Goal: Information Seeking & Learning: Learn about a topic

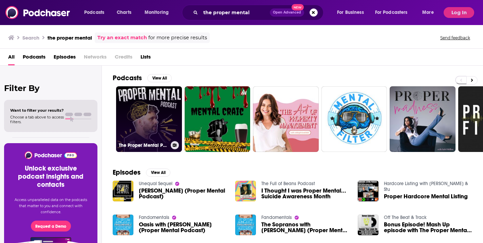
click at [154, 115] on link "The Proper Mental Podcast" at bounding box center [149, 119] width 66 height 66
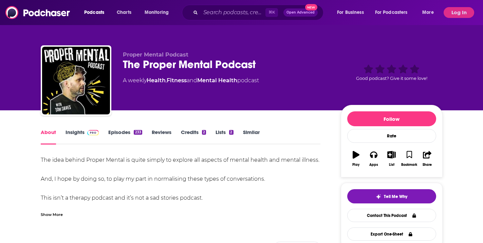
click at [123, 133] on link "Episodes 233" at bounding box center [125, 137] width 34 height 16
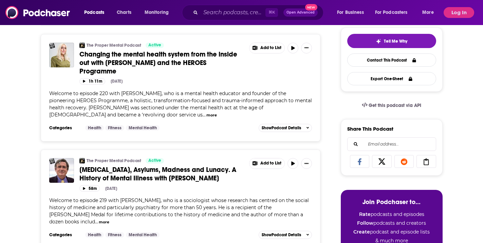
scroll to position [163, 0]
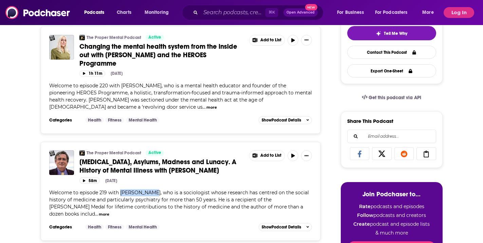
drag, startPoint x: 123, startPoint y: 184, endPoint x: 153, endPoint y: 185, distance: 30.2
click at [153, 190] on span "Welcome to episode 219 with Andrew Scull, who is a sociologist whose research h…" at bounding box center [178, 203] width 259 height 27
copy span "[PERSON_NAME]"
drag, startPoint x: 124, startPoint y: 77, endPoint x: 156, endPoint y: 79, distance: 31.6
click at [156, 83] on span "Welcome to episode 220 with Miranda Arieh, who is a mental health educator and …" at bounding box center [180, 96] width 262 height 27
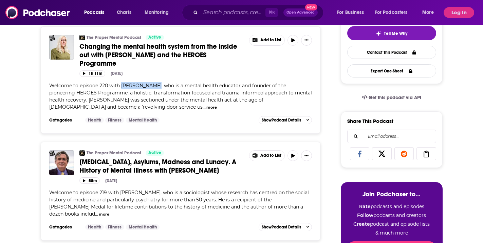
copy span "[PERSON_NAME]"
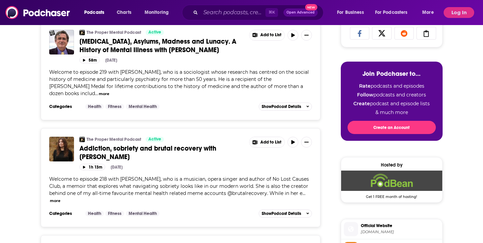
scroll to position [292, 0]
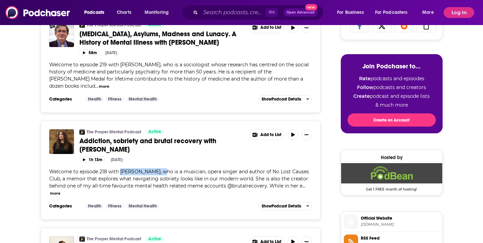
drag, startPoint x: 123, startPoint y: 156, endPoint x: 163, endPoint y: 158, distance: 40.7
click at [163, 169] on span "Welcome to episode 218 with Lauren McQuistin, who is a musician, opera singer a…" at bounding box center [178, 179] width 259 height 20
copy span "[PERSON_NAME]"
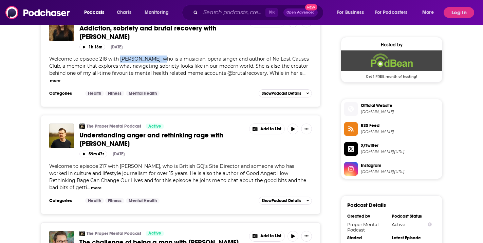
scroll to position [412, 0]
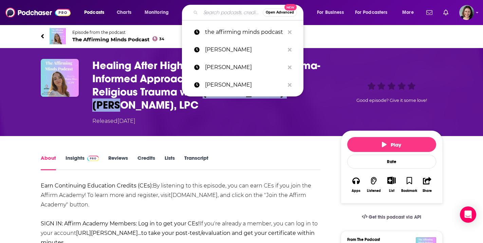
click at [216, 12] on input "Search podcasts, credits, & more..." at bounding box center [231, 12] width 62 height 11
paste input "[PERSON_NAME]"
type input "[PERSON_NAME]"
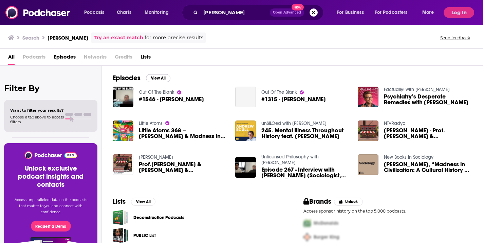
click at [160, 78] on button "View All" at bounding box center [158, 78] width 24 height 8
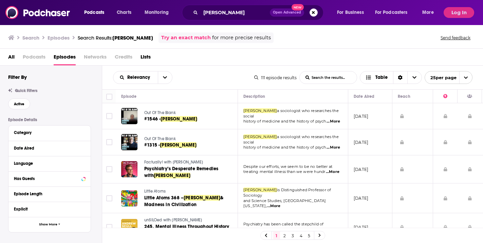
click at [354, 153] on td "[DATE]" at bounding box center [370, 143] width 44 height 26
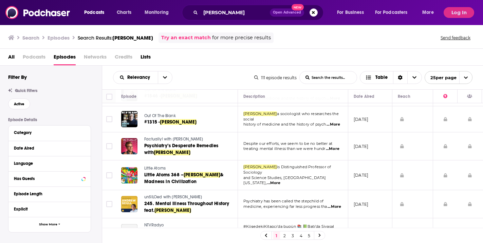
scroll to position [24, 0]
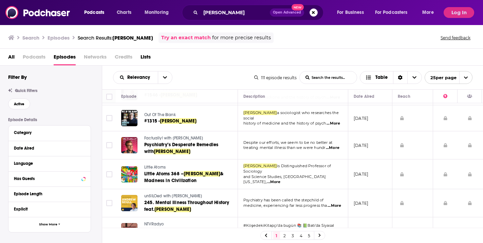
click at [351, 187] on td "April 1, 2015" at bounding box center [370, 175] width 44 height 30
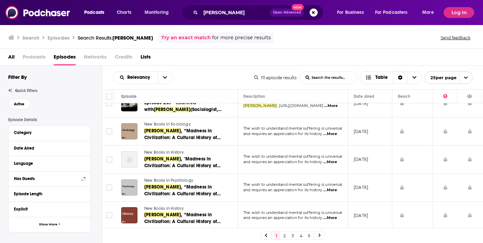
scroll to position [223, 0]
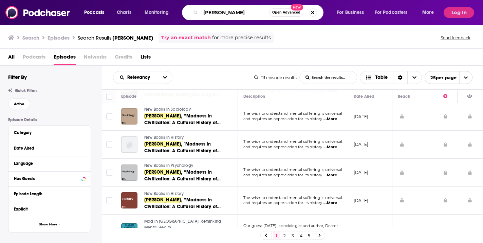
drag, startPoint x: 240, startPoint y: 13, endPoint x: 193, endPoint y: 11, distance: 47.2
click at [193, 11] on div "Andrew Scull Open Advanced New" at bounding box center [252, 13] width 141 height 16
paste input "Miranda Arieh"
type input "Miranda Arieh"
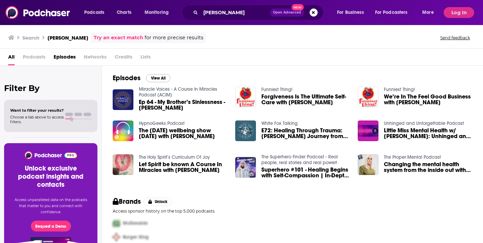
click at [160, 78] on button "View All" at bounding box center [158, 78] width 24 height 8
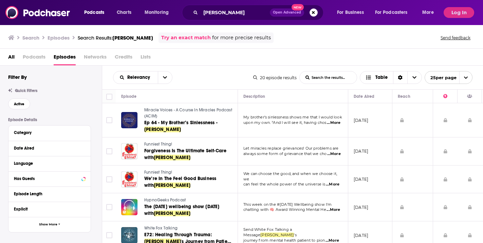
click at [360, 194] on td "November 2, 2022" at bounding box center [370, 208] width 44 height 28
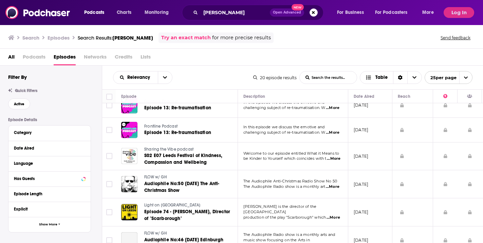
scroll to position [387, 0]
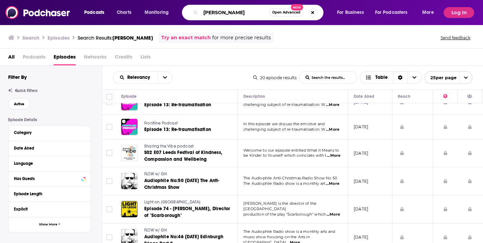
drag, startPoint x: 244, startPoint y: 13, endPoint x: 194, endPoint y: 13, distance: 49.9
click at [194, 13] on div "Miranda Arieh Open Advanced New" at bounding box center [252, 13] width 141 height 16
paste input "Lauren McQuistin"
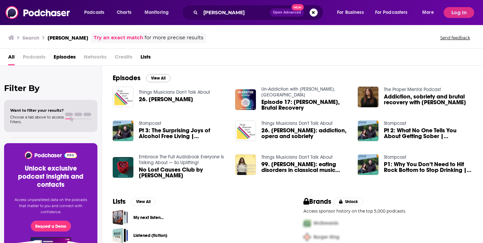
click at [161, 78] on button "View All" at bounding box center [158, 78] width 24 height 8
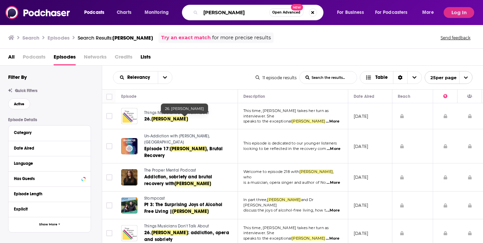
drag, startPoint x: 247, startPoint y: 13, endPoint x: 201, endPoint y: 12, distance: 46.1
click at [201, 12] on input "Lauren McQuistin" at bounding box center [234, 12] width 68 height 11
type input "n"
paste input "Ginger Allen"
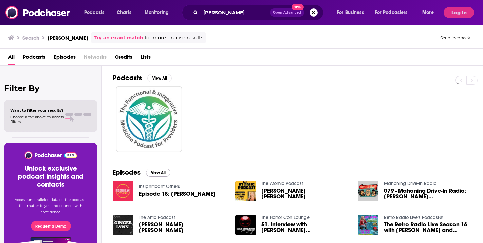
click at [159, 173] on button "View All" at bounding box center [158, 173] width 24 height 8
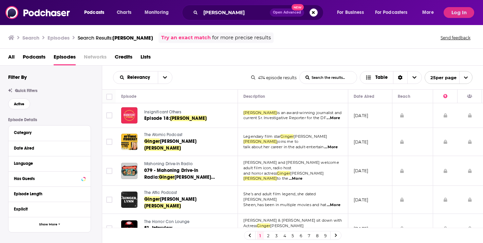
click at [374, 156] on td "April 6, 2023" at bounding box center [370, 171] width 44 height 30
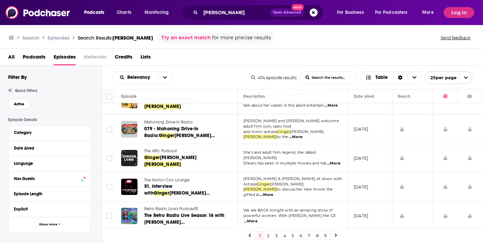
scroll to position [44, 0]
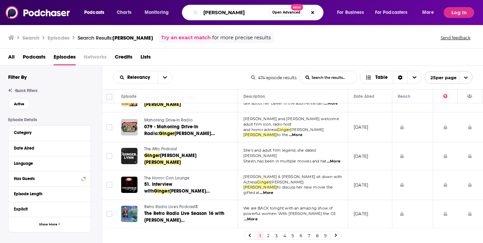
drag, startPoint x: 234, startPoint y: 12, endPoint x: 198, endPoint y: 10, distance: 35.6
click at [198, 10] on div "Ginger Allen Open Advanced New" at bounding box center [252, 13] width 141 height 16
paste input "Andrew P. Darby"
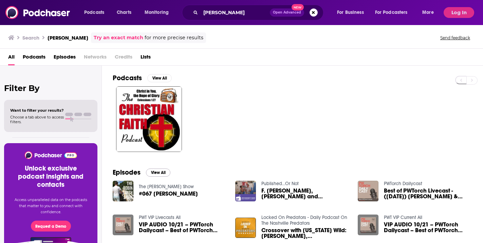
click at [160, 171] on button "View All" at bounding box center [158, 173] width 24 height 8
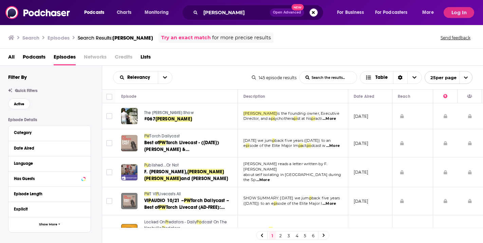
click at [351, 156] on td "October 22, 2024" at bounding box center [370, 144] width 44 height 28
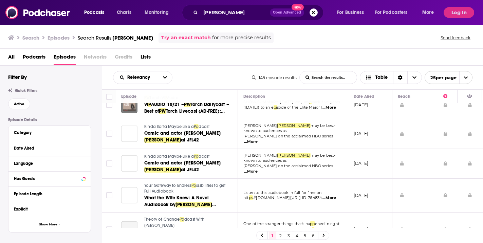
scroll to position [244, 0]
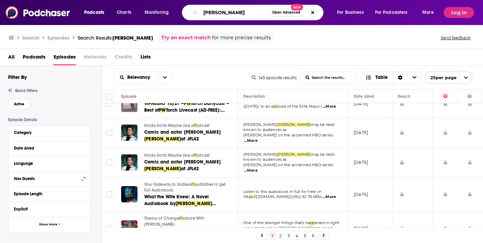
drag, startPoint x: 246, startPoint y: 12, endPoint x: 201, endPoint y: 12, distance: 44.8
click at [201, 12] on input "Andrew P. Darby" at bounding box center [234, 12] width 68 height 11
paste input "Dr. Khurana"
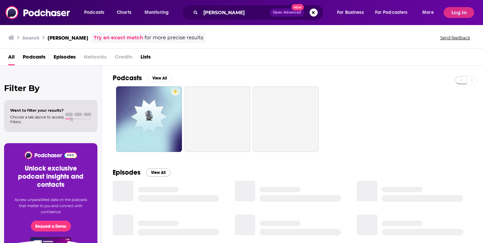
click at [158, 174] on button "View All" at bounding box center [158, 173] width 24 height 8
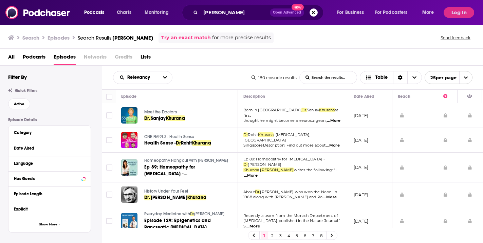
click at [298, 155] on td "Ep 89: Homeopathy for Infertility - Dr Varsha Khurana Dr Khurana writes the fol…" at bounding box center [293, 168] width 110 height 30
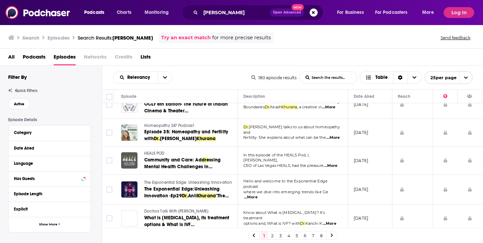
scroll to position [562, 0]
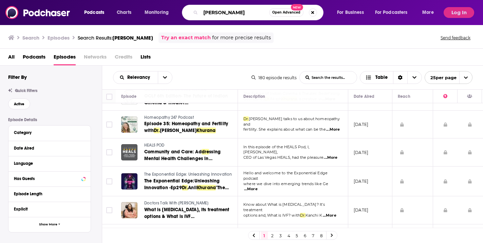
drag, startPoint x: 231, startPoint y: 11, endPoint x: 189, endPoint y: 9, distance: 42.4
click at [189, 9] on div "Dr. Khurana Open Advanced New" at bounding box center [252, 13] width 141 height 16
type input "a"
paste input "Dr. Nikolay Kukushkin"
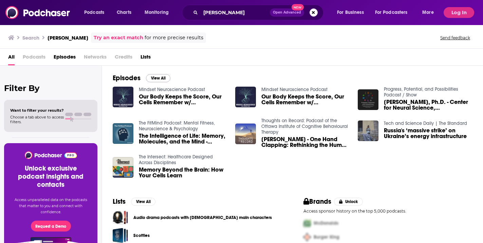
click at [161, 80] on button "View All" at bounding box center [158, 78] width 24 height 8
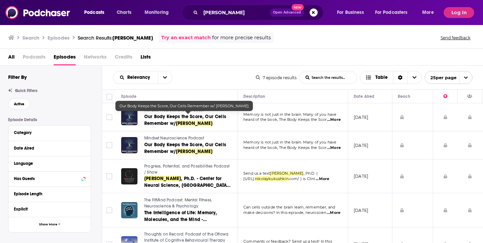
click at [278, 157] on td "Memory is not just in the brain. Many of you have heard of the book, The Body K…" at bounding box center [293, 146] width 110 height 28
click at [362, 163] on td "January 16, 2025" at bounding box center [370, 177] width 44 height 34
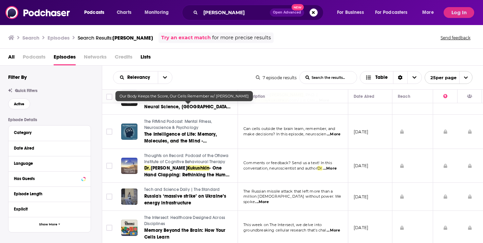
scroll to position [81, 0]
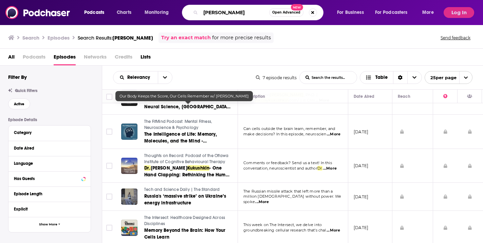
drag, startPoint x: 204, startPoint y: 13, endPoint x: 269, endPoint y: 16, distance: 65.2
click at [269, 16] on div "Dr. Nikolay Kukushkin Open Advanced New" at bounding box center [252, 13] width 141 height 16
paste input "Steven Sultanoff"
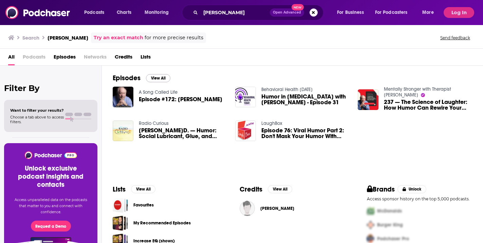
click at [161, 79] on button "View All" at bounding box center [158, 78] width 24 height 8
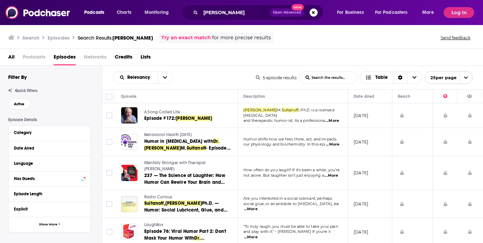
click at [358, 191] on td "January 10, 2012" at bounding box center [370, 205] width 44 height 28
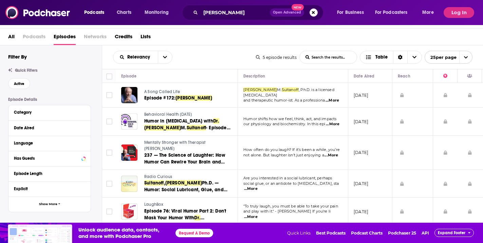
scroll to position [20, 0]
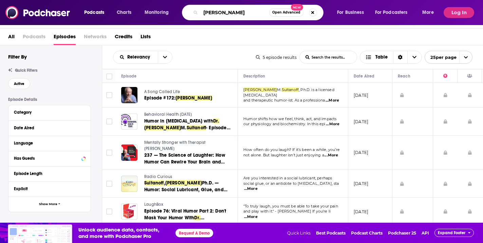
drag, startPoint x: 256, startPoint y: 14, endPoint x: 196, endPoint y: 14, distance: 60.0
click at [196, 14] on div "Dr. Steven Sultanoff Open Advanced New" at bounding box center [252, 13] width 141 height 16
paste input "Laura Huang"
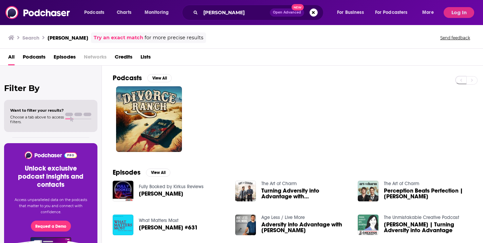
scroll to position [20, 0]
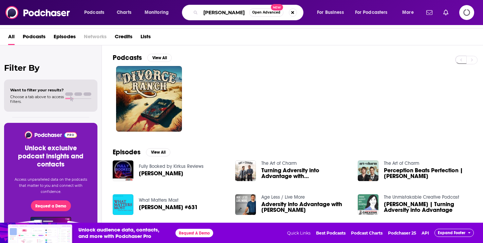
drag, startPoint x: 233, startPoint y: 14, endPoint x: 200, endPoint y: 13, distance: 32.9
click at [200, 13] on div "Laura Huang Open Advanced New" at bounding box center [242, 13] width 121 height 16
type input "g"
type input "take back your mind"
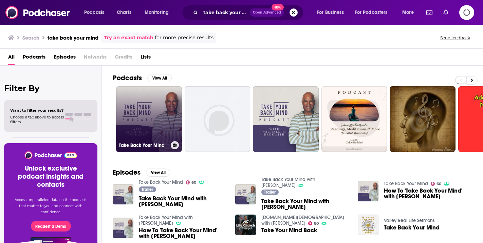
click at [163, 124] on link "Take Back Your Mind" at bounding box center [149, 119] width 66 height 66
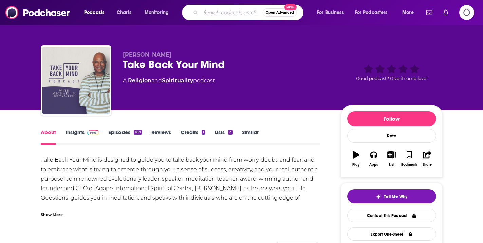
click at [231, 14] on input "Search podcasts, credits, & more..." at bounding box center [231, 12] width 62 height 11
type input "resiliency redefined"
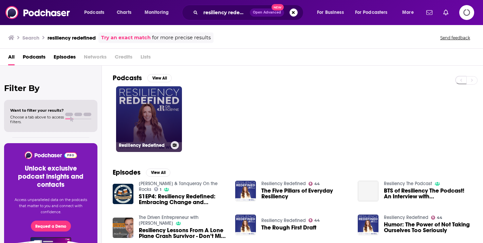
click at [165, 117] on link "Resiliency Redefined" at bounding box center [149, 119] width 66 height 66
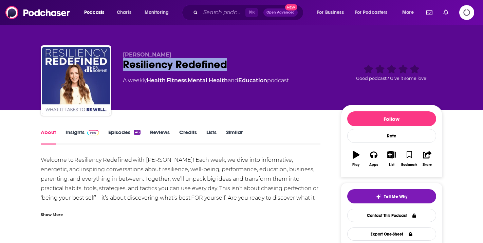
drag, startPoint x: 125, startPoint y: 62, endPoint x: 229, endPoint y: 63, distance: 104.1
click at [229, 63] on div "Resiliency Redefined" at bounding box center [226, 64] width 207 height 13
copy h1 "Resiliency Redefined"
click at [52, 214] on div "Show More" at bounding box center [52, 214] width 22 height 6
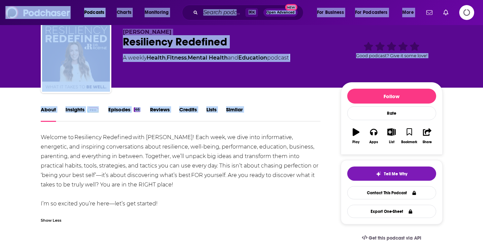
scroll to position [33, 0]
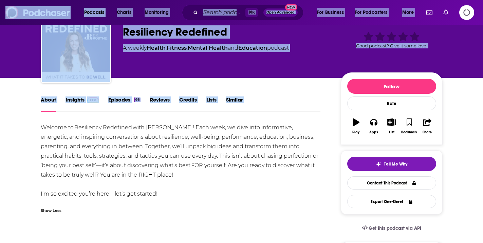
drag, startPoint x: 44, startPoint y: 160, endPoint x: 168, endPoint y: 192, distance: 127.0
click at [168, 192] on div "Welcome to Resiliency Redefined with Dr. Robyne Hanley-Dafoe! Each week, we div…" at bounding box center [181, 161] width 280 height 76
copy div "Welcome to Resiliency Redefined with Dr. Robyne Hanley-Dafoe! Each week, we div…"
click at [79, 98] on link "Insights" at bounding box center [82, 105] width 34 height 16
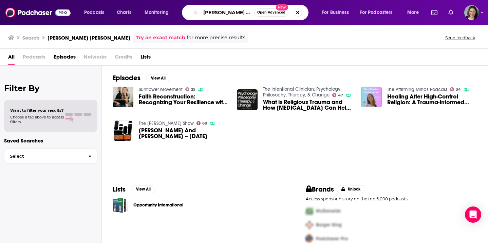
drag, startPoint x: 245, startPoint y: 12, endPoint x: 207, endPoint y: 11, distance: 38.7
click at [207, 11] on input "Mellissa Perry Hill" at bounding box center [227, 12] width 54 height 11
type input "M"
type input "the addiction psyhcologist"
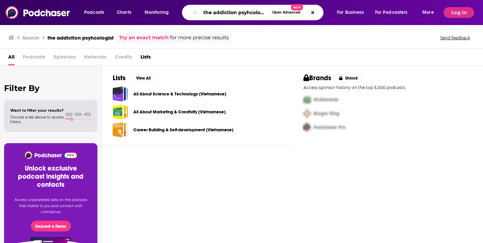
drag, startPoint x: 241, startPoint y: 13, endPoint x: 267, endPoint y: 13, distance: 26.1
click at [267, 13] on input "the addiction psyhcologist" at bounding box center [234, 12] width 68 height 11
click at [262, 12] on input "the addiction psyhcologist" at bounding box center [234, 12] width 68 height 11
drag, startPoint x: 267, startPoint y: 12, endPoint x: 183, endPoint y: 10, distance: 83.8
click at [183, 10] on div "the addiction psyhcologist Open Advanced New" at bounding box center [252, 13] width 141 height 16
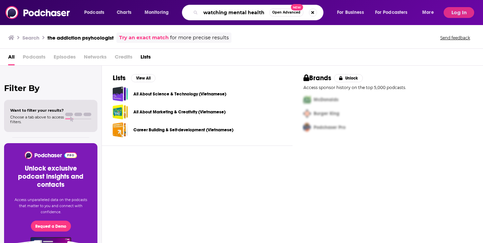
type input "watching mental health"
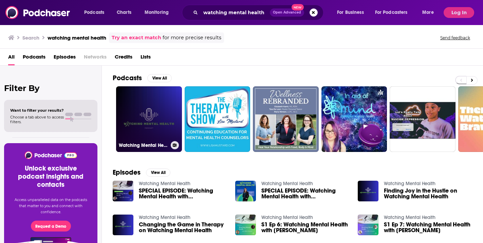
click at [159, 109] on link "Watching Mental Health" at bounding box center [149, 119] width 66 height 66
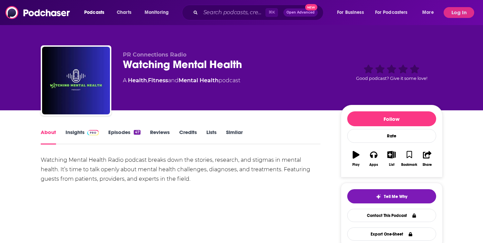
click at [131, 132] on link "Episodes 47" at bounding box center [124, 137] width 32 height 16
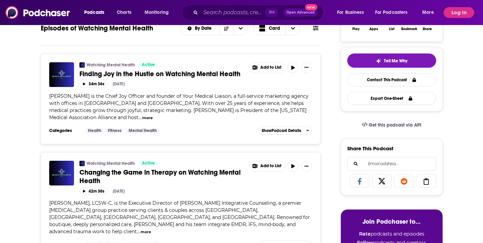
scroll to position [163, 0]
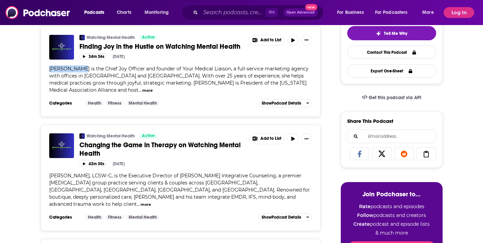
drag, startPoint x: 51, startPoint y: 69, endPoint x: 80, endPoint y: 70, distance: 29.2
click at [80, 70] on div "Watching Mental Health Active Finding Joy in the Hustle on Watching Mental Heal…" at bounding box center [181, 71] width 280 height 91
copy span "[PERSON_NAME]"
drag, startPoint x: 52, startPoint y: 169, endPoint x: 91, endPoint y: 168, distance: 39.0
click at [91, 173] on span "Andrew P. Darby, LCSW-C, is the Executive Director of Darby Integrative Counsel…" at bounding box center [179, 190] width 260 height 35
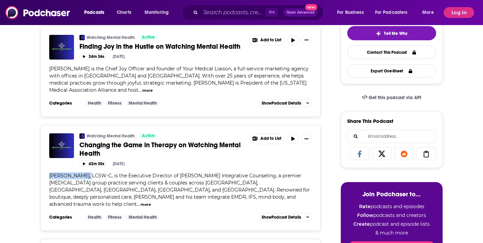
copy span "[PERSON_NAME]"
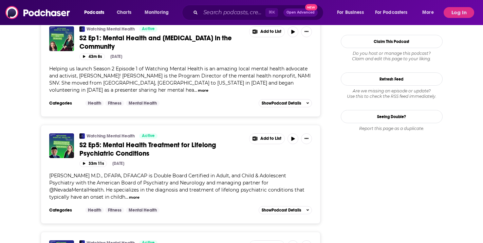
scroll to position [595, 0]
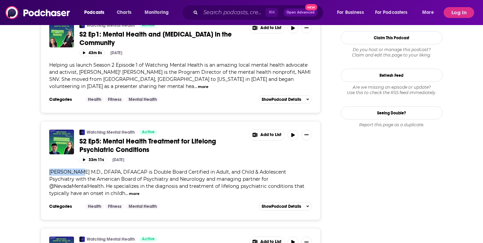
drag, startPoint x: 79, startPoint y: 159, endPoint x: 52, endPoint y: 159, distance: 27.8
click at [52, 169] on span "Dr. Khurana M.D., DFAPA, DFAACAP is Double Board Certified in Adult, and Child …" at bounding box center [176, 182] width 255 height 27
copy span "[PERSON_NAME]"
click at [247, 9] on input "Search podcasts, credits, & more..." at bounding box center [232, 12] width 65 height 11
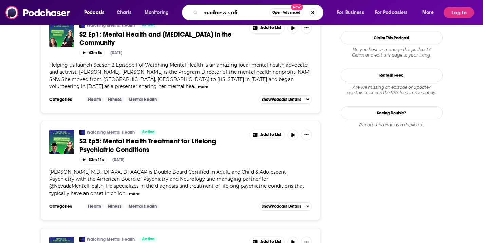
type input "madness radio"
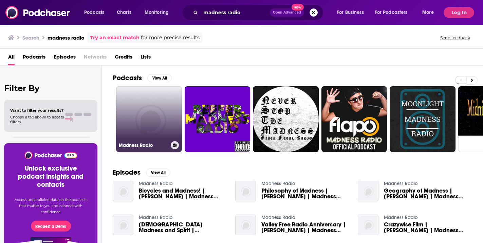
click at [152, 109] on link "Madness Radio" at bounding box center [149, 119] width 66 height 66
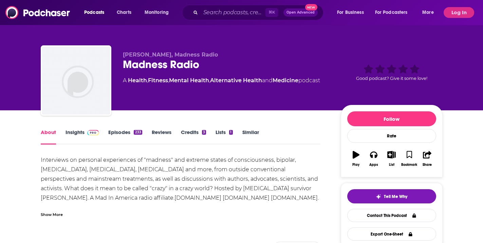
click at [117, 134] on link "Episodes 233" at bounding box center [125, 137] width 34 height 16
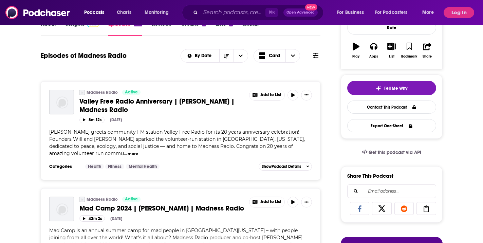
scroll to position [139, 0]
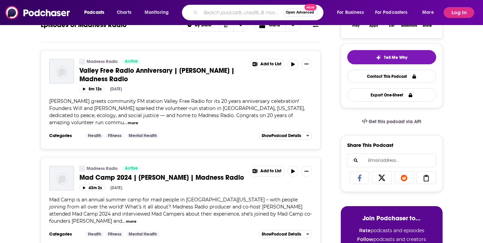
click at [233, 13] on input "Search podcasts, credits, & more..." at bounding box center [241, 12] width 82 height 11
type input "mindset neuroscience"
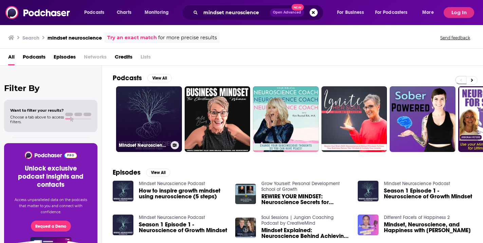
click at [159, 100] on link "Mindset Neuroscience Podcast" at bounding box center [149, 119] width 66 height 66
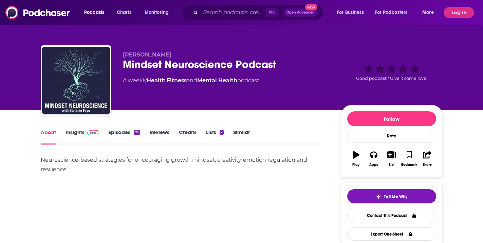
click at [124, 133] on link "Episodes 95" at bounding box center [124, 137] width 32 height 16
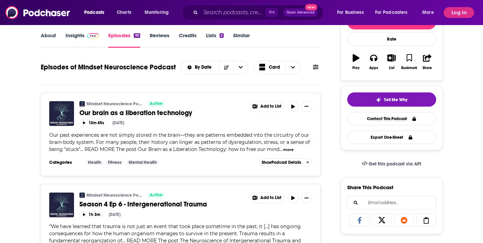
scroll to position [109, 0]
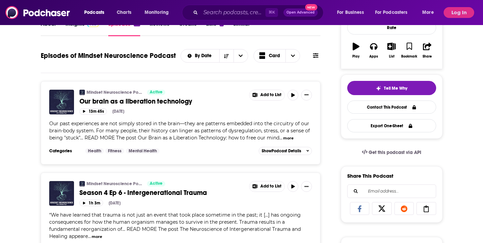
click at [288, 139] on button "more" at bounding box center [288, 139] width 11 height 6
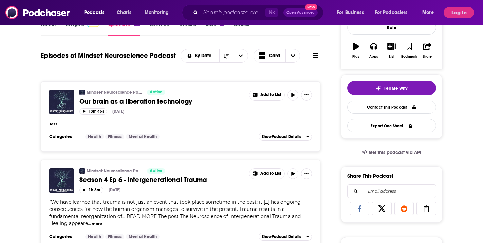
click at [169, 102] on span "Our brain as a liberation technology" at bounding box center [135, 101] width 113 height 8
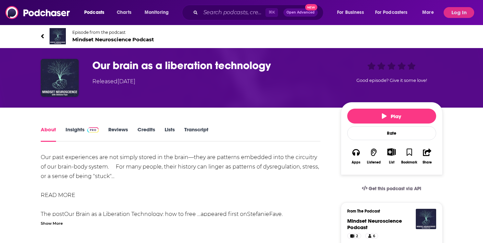
click at [51, 223] on div "Show More" at bounding box center [52, 223] width 22 height 6
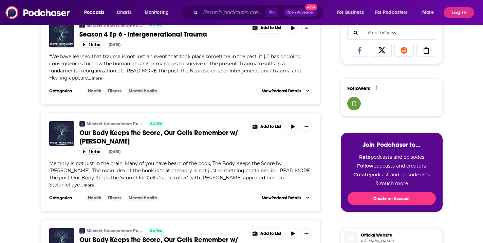
scroll to position [275, 0]
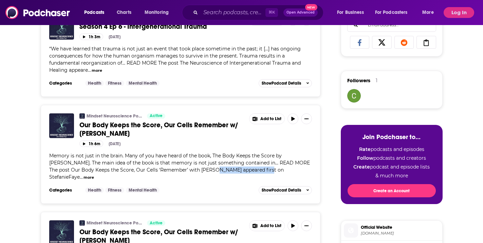
drag, startPoint x: 181, startPoint y: 171, endPoint x: 232, endPoint y: 171, distance: 50.5
click at [232, 171] on span "Memory is not just in the brain. Many of you have heard of the book, The Body K…" at bounding box center [179, 166] width 260 height 27
copy span "Dr. Nikolay Kukushkin"
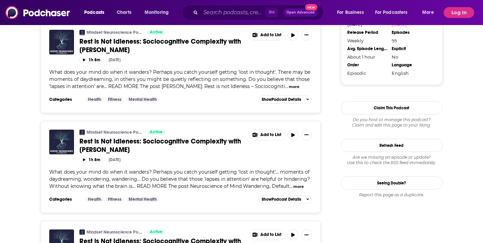
scroll to position [577, 0]
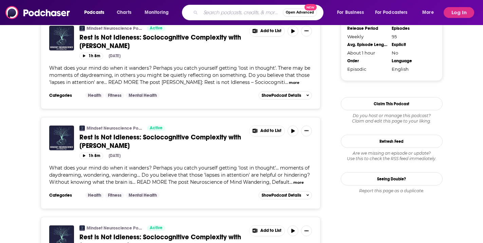
click at [210, 9] on input "Search podcasts, credits, & more..." at bounding box center [241, 12] width 82 height 11
type input "mentally stronger"
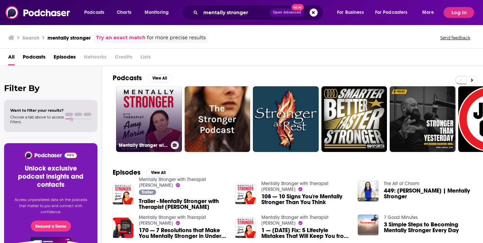
click at [156, 107] on link "Mentally Stronger with Therapist Amy Morin" at bounding box center [149, 119] width 66 height 66
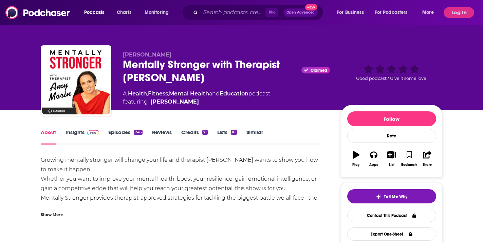
click at [124, 133] on link "Episodes 246" at bounding box center [125, 137] width 34 height 16
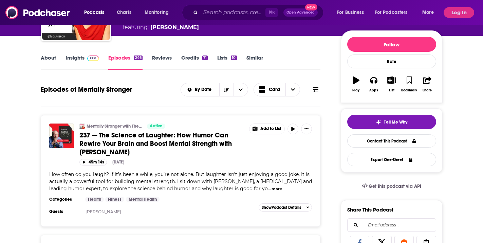
scroll to position [95, 0]
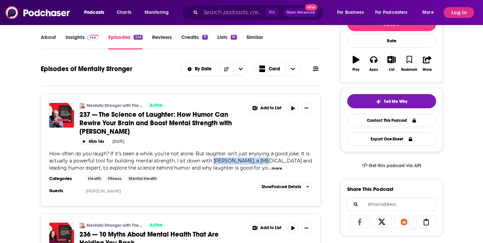
drag, startPoint x: 214, startPoint y: 159, endPoint x: 261, endPoint y: 161, distance: 46.5
click at [261, 161] on span "How often do you laugh? If it’s been a while, you’re not alone. But laughter is…" at bounding box center [180, 161] width 262 height 20
copy span "Dr. Steven Sultanoff"
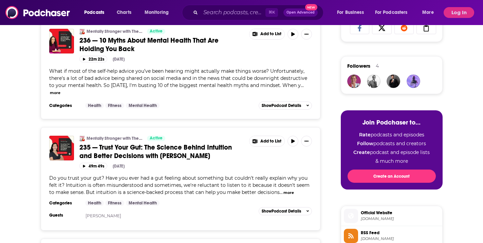
scroll to position [294, 0]
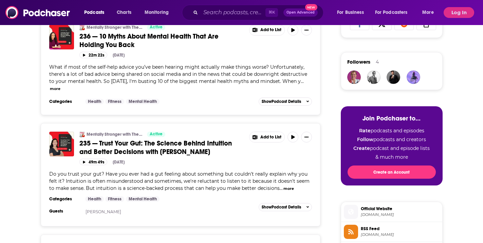
click at [294, 186] on button "more" at bounding box center [288, 189] width 11 height 6
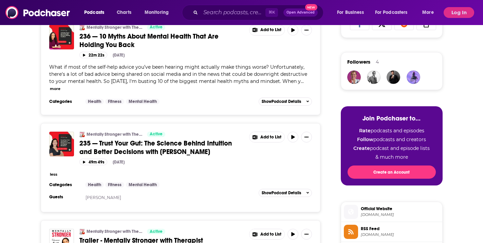
click at [201, 145] on span "235 — Trust Your Gut: The Science Behind Intuition and Better Decisions with Pr…" at bounding box center [155, 147] width 152 height 17
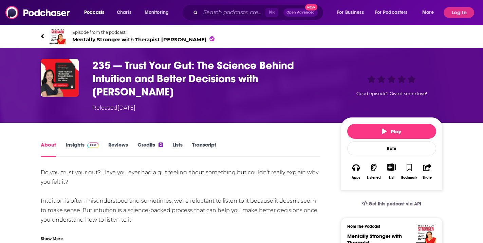
drag, startPoint x: 95, startPoint y: 92, endPoint x: 158, endPoint y: 93, distance: 63.1
click at [158, 93] on h1 "235 — Trust Your Gut: The Science Behind Intuition and Better Decisions with Pr…" at bounding box center [210, 79] width 237 height 40
copy h1 "Laura Huang"
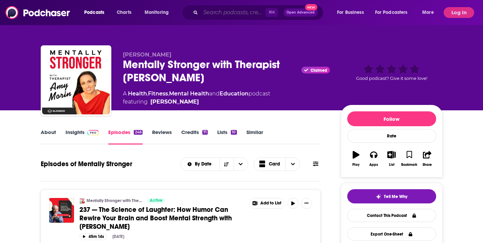
click at [228, 13] on input "Search podcasts, credits, & more..." at bounding box center [232, 12] width 65 height 11
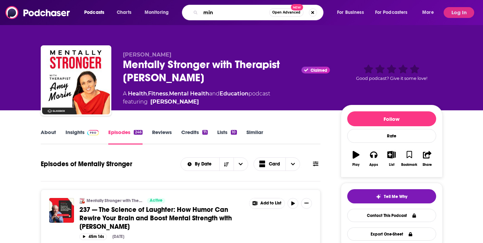
type input "mind"
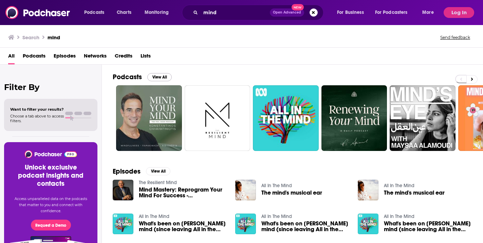
click at [158, 80] on button "View All" at bounding box center [159, 77] width 24 height 8
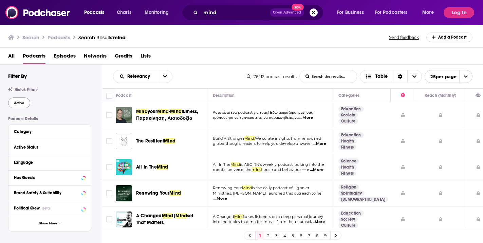
click at [22, 102] on span "Active" at bounding box center [19, 103] width 11 height 4
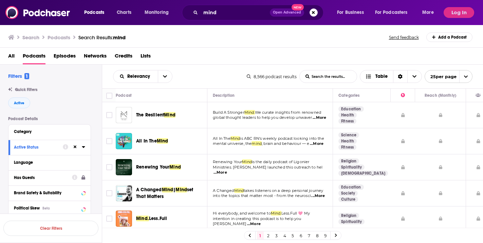
click at [30, 179] on div "Has Guests" at bounding box center [41, 178] width 54 height 5
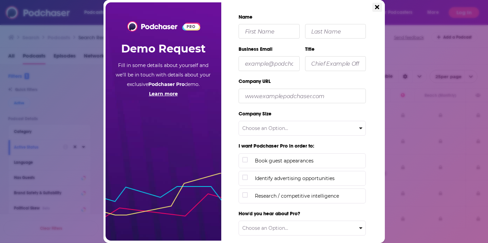
click at [377, 10] on icon "Close" at bounding box center [377, 7] width 4 height 6
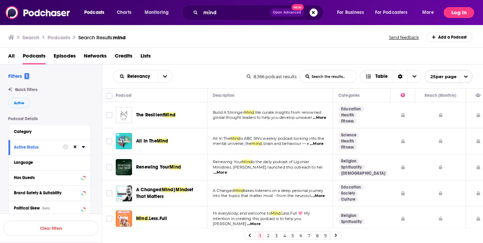
click at [459, 16] on button "Log In" at bounding box center [458, 12] width 31 height 11
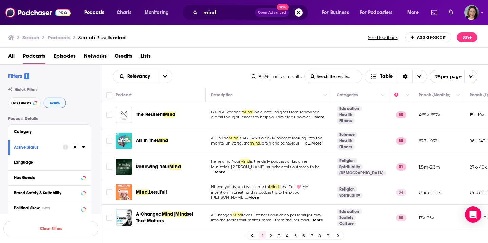
click at [385, 179] on td "Religion Spirituality Christianity" at bounding box center [360, 167] width 58 height 26
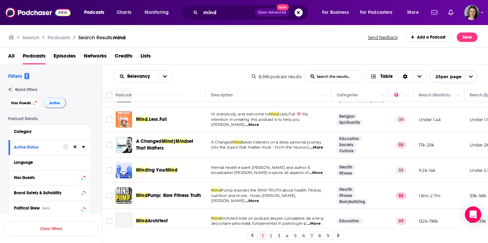
scroll to position [73, 0]
click at [376, 179] on td "Health Fitness" at bounding box center [360, 170] width 58 height 25
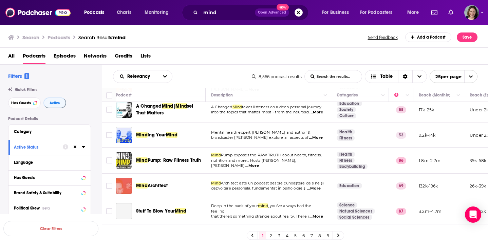
scroll to position [112, 0]
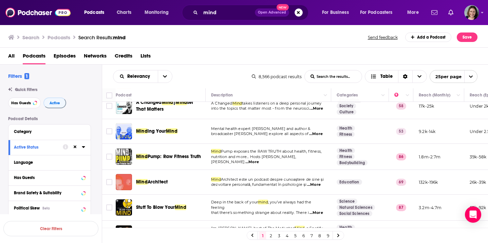
click at [282, 170] on td "Mind Pump exposes the RAW TRUTH about health, fitness, nutrition and more... Ho…" at bounding box center [267, 157] width 125 height 26
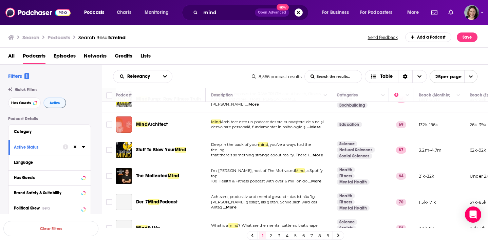
scroll to position [174, 0]
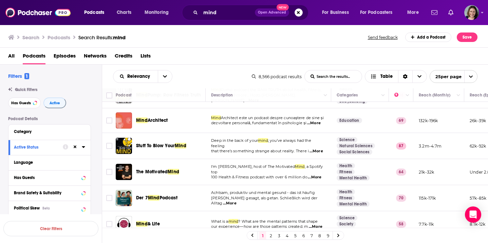
click at [299, 184] on td "I'm Scott Lynch, host of The Motivated Mind , a Spotify top 100 Health & Fitnes…" at bounding box center [267, 172] width 125 height 26
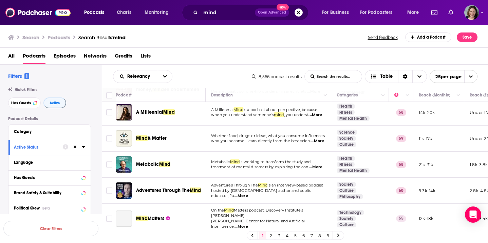
scroll to position [371, 0]
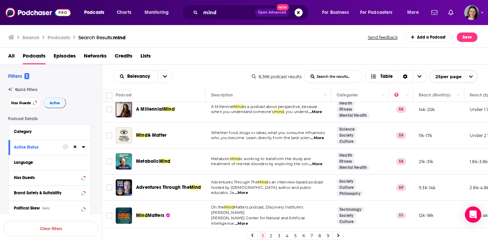
click at [331, 196] on td "Society Culture Philosophy" at bounding box center [360, 188] width 58 height 26
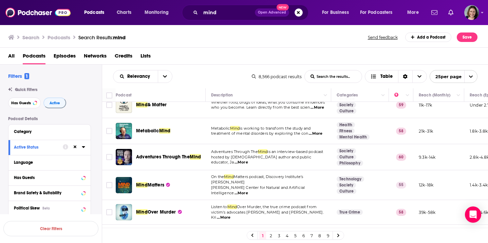
scroll to position [403, 0]
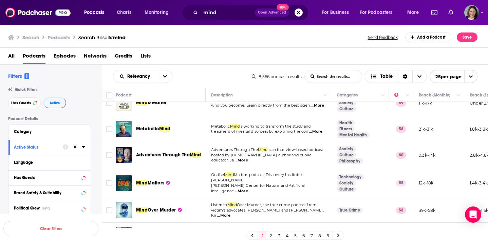
click at [341, 198] on td "True Crime" at bounding box center [360, 210] width 58 height 25
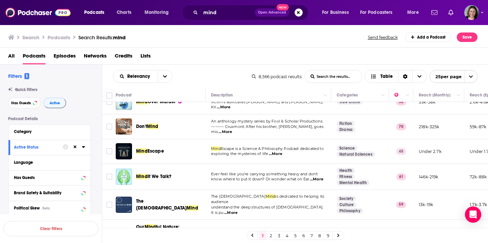
scroll to position [517, 0]
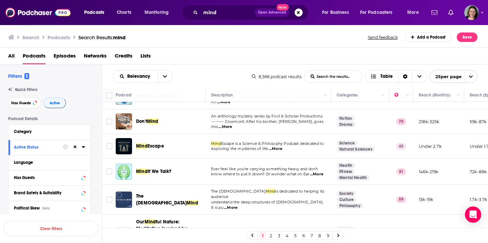
click at [295, 185] on td "The Biblical Mind is dedicated to helping its audience understand the deep stru…" at bounding box center [267, 200] width 125 height 30
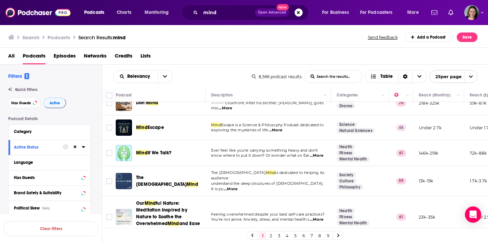
scroll to position [533, 0]
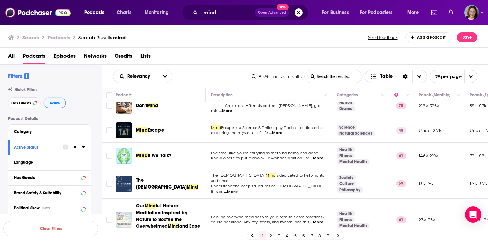
click at [269, 236] on link "2" at bounding box center [270, 236] width 7 height 8
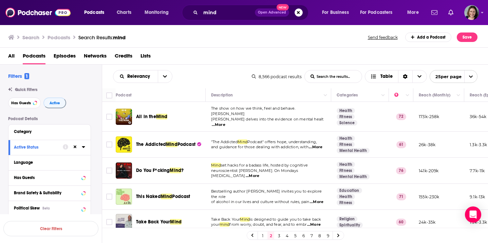
click at [355, 208] on td "Education Health Fitness" at bounding box center [360, 197] width 58 height 26
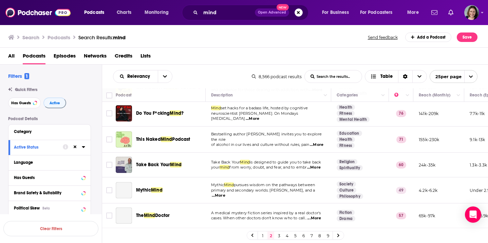
scroll to position [63, 0]
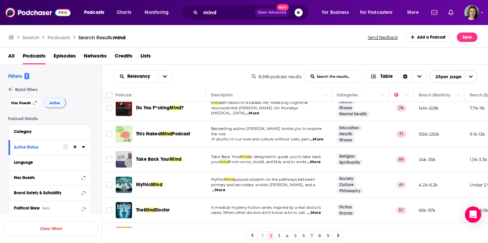
click at [322, 194] on td "Mythic Mind pursues wisdom on the pathways between primary and secondary worlds…" at bounding box center [267, 185] width 125 height 26
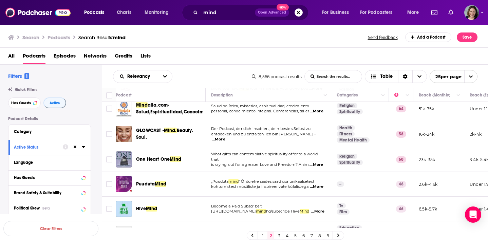
scroll to position [321, 0]
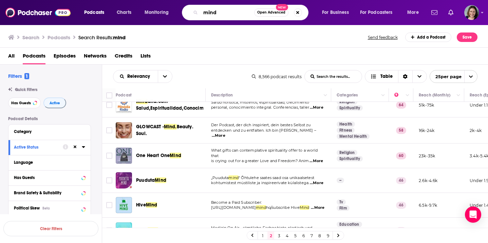
click at [222, 14] on input "mind" at bounding box center [227, 12] width 54 height 11
click at [369, 168] on td "Religion Spirituality" at bounding box center [360, 156] width 58 height 25
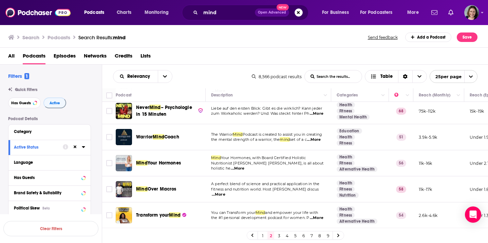
scroll to position [529, 0]
click at [279, 237] on link "3" at bounding box center [278, 236] width 7 height 8
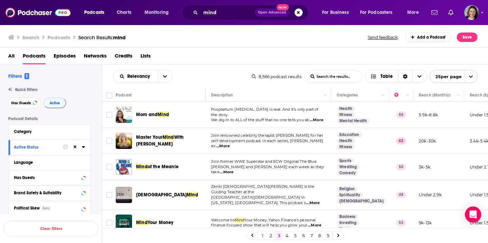
click at [330, 177] on td "Join former WWE Superstar and ECW Original The Blue Meanie and Adam Barnard eac…" at bounding box center [267, 167] width 125 height 26
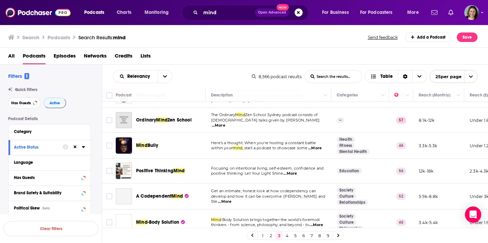
scroll to position [231, 0]
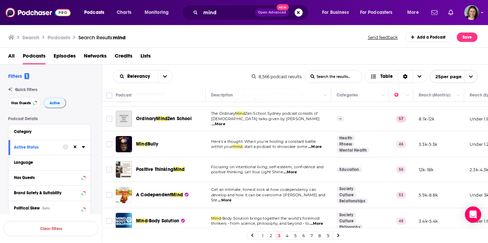
click at [336, 182] on td "Education" at bounding box center [360, 170] width 58 height 25
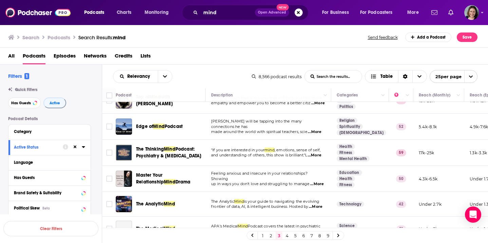
scroll to position [483, 0]
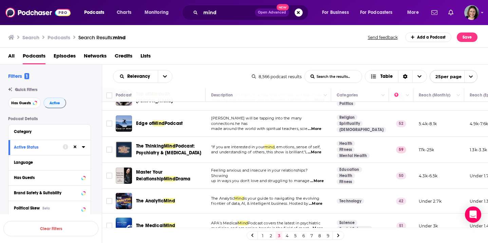
click at [338, 188] on td "Education Health Fitness" at bounding box center [360, 176] width 58 height 26
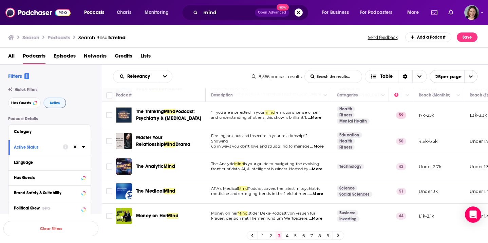
scroll to position [523, 0]
click at [286, 236] on link "4" at bounding box center [286, 236] width 7 height 8
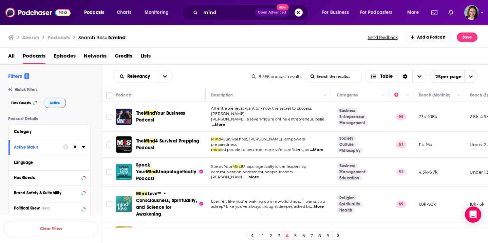
click at [334, 158] on td "Business Management Education" at bounding box center [360, 172] width 58 height 29
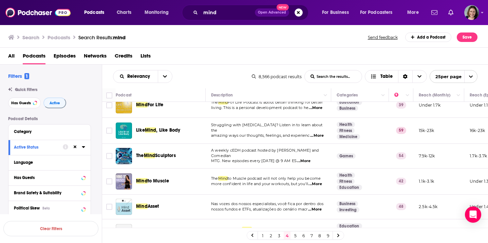
scroll to position [133, 0]
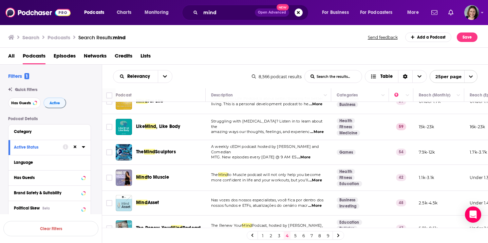
click at [302, 184] on td "The Mind to Muscle podcast will not only help you become more confident in life…" at bounding box center [267, 178] width 125 height 26
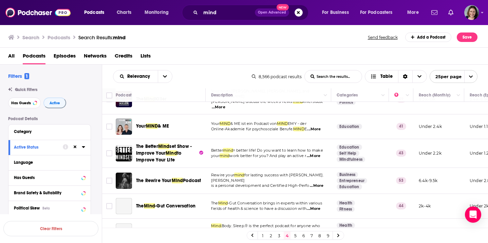
scroll to position [475, 0]
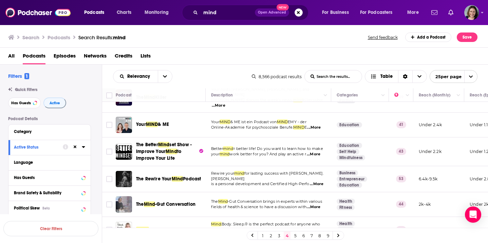
click at [308, 180] on td "Rewire your mind for lasting success with Brad Bizjack. Brad is a personal deve…" at bounding box center [267, 179] width 125 height 26
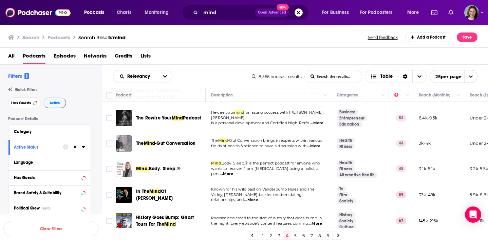
scroll to position [535, 0]
click at [295, 236] on link "5" at bounding box center [295, 236] width 7 height 8
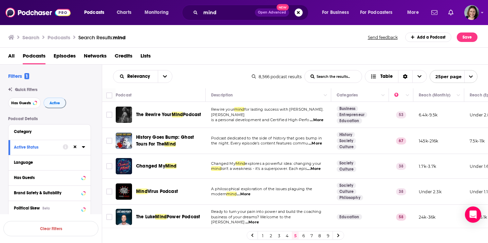
click at [330, 128] on td "Rewire your mind for lasting success with Brad Bizjack. Brad is a personal deve…" at bounding box center [267, 115] width 125 height 26
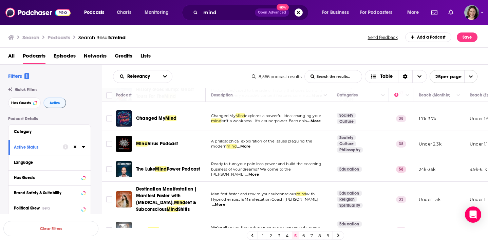
scroll to position [47, 0]
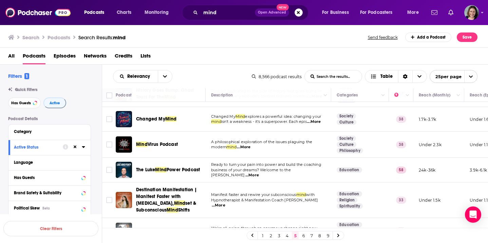
click at [341, 178] on td "Education" at bounding box center [360, 170] width 58 height 25
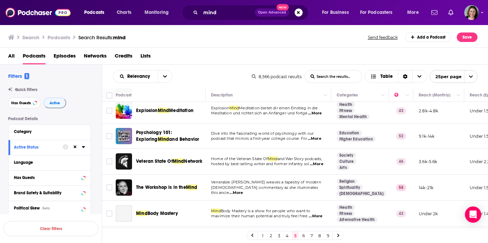
scroll to position [233, 0]
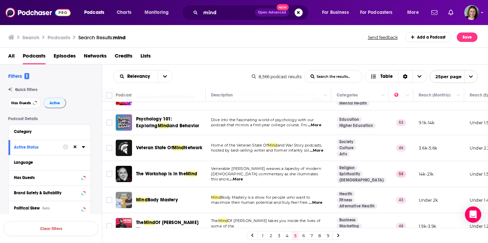
click at [318, 185] on td "Venerable Robina Courtin weaves a tapestry of modern Buddhist commentary as she…" at bounding box center [267, 174] width 125 height 26
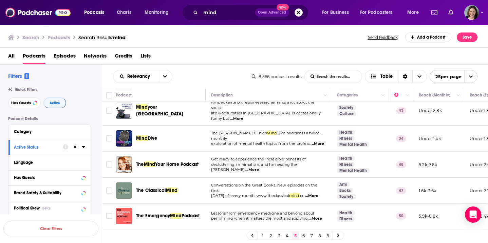
scroll to position [535, 0]
click at [304, 238] on link "6" at bounding box center [303, 236] width 7 height 8
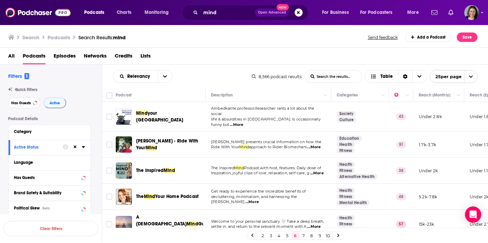
click at [329, 203] on td "Get ready to experience the incredible benefits of decluttering, minimalism, an…" at bounding box center [267, 197] width 125 height 26
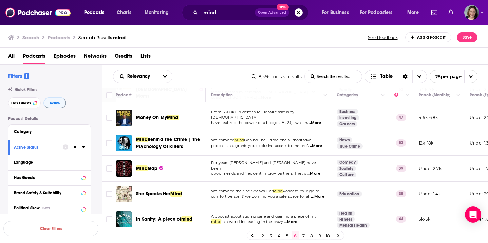
scroll to position [537, 0]
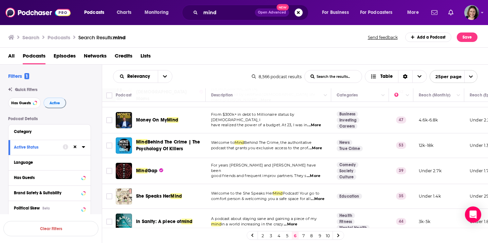
click at [302, 235] on link "7" at bounding box center [303, 236] width 7 height 8
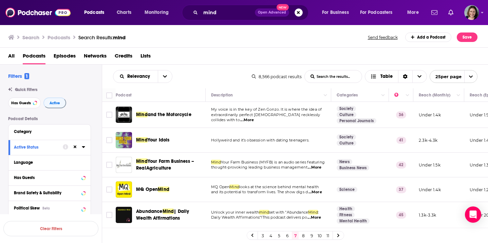
click at [336, 201] on td "Science" at bounding box center [360, 190] width 58 height 25
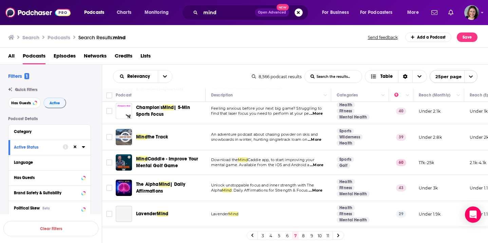
scroll to position [425, 0]
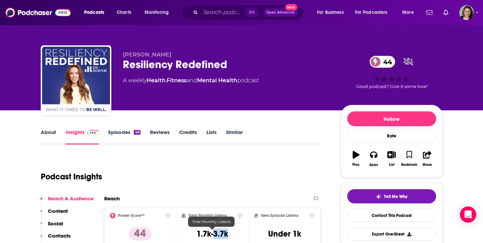
drag, startPoint x: 215, startPoint y: 236, endPoint x: 229, endPoint y: 236, distance: 13.6
click at [229, 236] on div "Total Monthly Listens 1.7k-3.7k" at bounding box center [211, 228] width 61 height 31
copy h3 "3.7k"
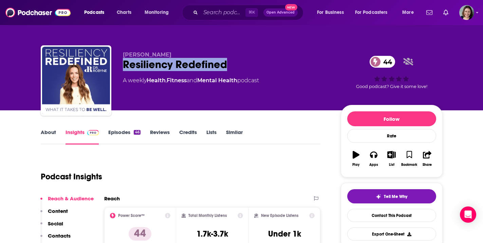
drag, startPoint x: 226, startPoint y: 67, endPoint x: 124, endPoint y: 64, distance: 101.4
click at [124, 64] on div "Resiliency Redefined 44" at bounding box center [226, 64] width 207 height 13
copy h2 "Resiliency Redefined"
click at [118, 132] on link "Episodes 46" at bounding box center [124, 137] width 32 height 16
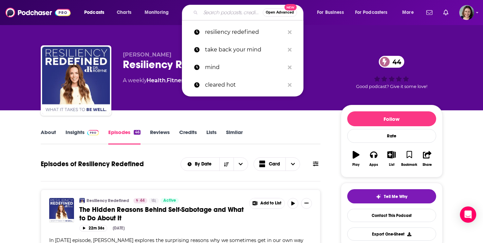
click at [212, 13] on input "Search podcasts, credits, & more..." at bounding box center [231, 12] width 62 height 11
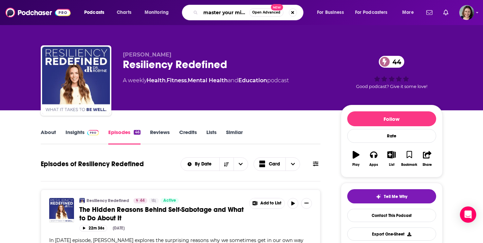
type input "master your mind with [PERSON_NAME]"
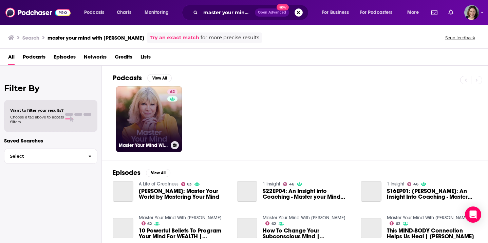
click at [163, 122] on link "62 Master Your Mind With [PERSON_NAME]" at bounding box center [149, 119] width 66 height 66
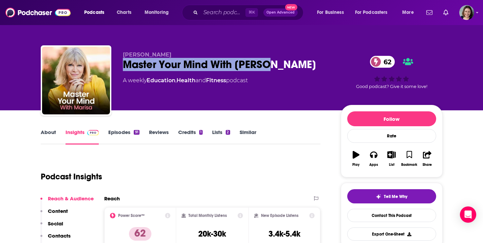
drag, startPoint x: 125, startPoint y: 63, endPoint x: 270, endPoint y: 63, distance: 144.5
click at [270, 63] on div "Master Your Mind With [PERSON_NAME] 62" at bounding box center [226, 64] width 207 height 13
copy h2 "Master Your Mind With [PERSON_NAME]"
click at [52, 135] on link "About" at bounding box center [48, 137] width 15 height 16
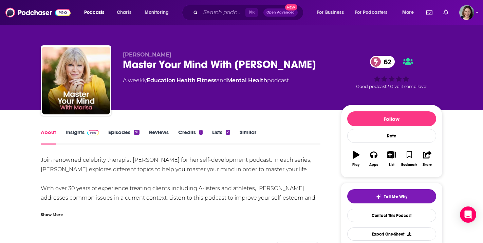
click at [56, 217] on div "Show More" at bounding box center [52, 214] width 22 height 6
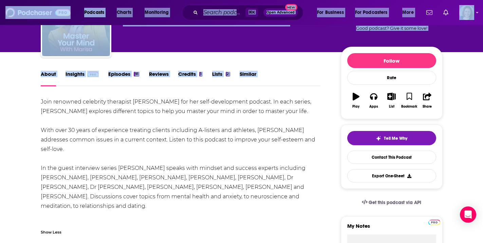
scroll to position [82, 0]
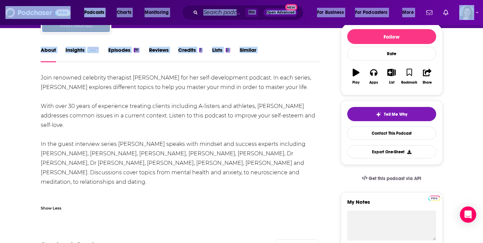
drag, startPoint x: 42, startPoint y: 160, endPoint x: 103, endPoint y: 195, distance: 70.9
click at [103, 195] on div "Join renowned celebrity therapist [PERSON_NAME] for her self-development podcas…" at bounding box center [181, 139] width 280 height 133
copy div "Join renowned celebrity therapist [PERSON_NAME] for her self-development podcas…"
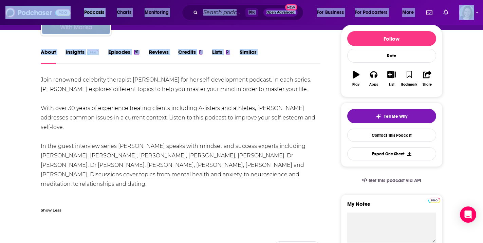
scroll to position [0, 0]
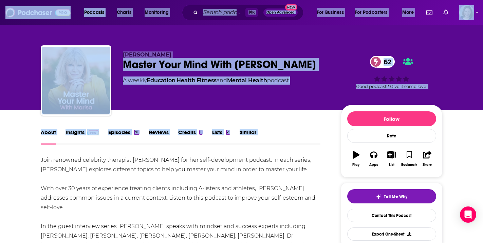
click at [77, 134] on link "Insights" at bounding box center [82, 137] width 34 height 16
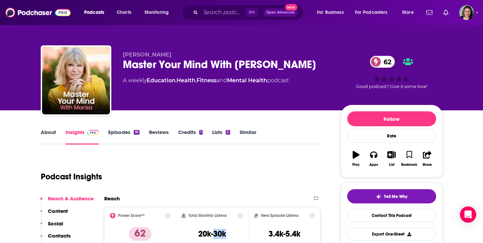
drag, startPoint x: 215, startPoint y: 236, endPoint x: 234, endPoint y: 236, distance: 19.3
click at [234, 236] on div "Total Monthly Listens 20k-30k" at bounding box center [211, 228] width 61 height 31
copy h3 "30k"
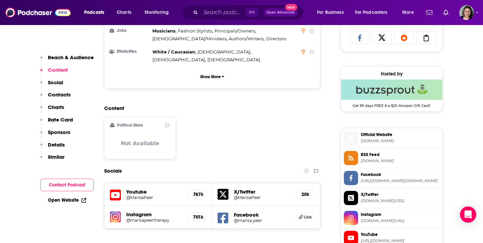
scroll to position [471, 0]
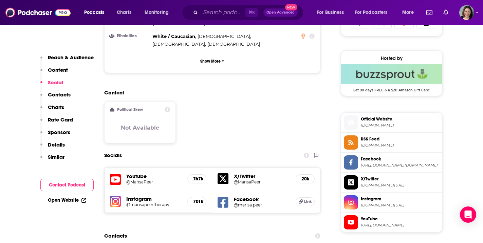
click at [156, 202] on h5 "@marisapeertherapy" at bounding box center [154, 204] width 56 height 5
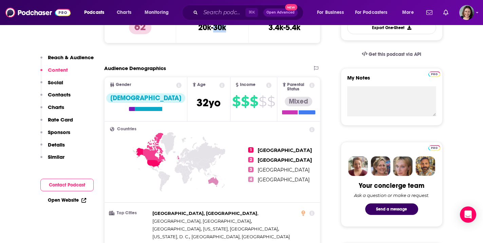
scroll to position [0, 0]
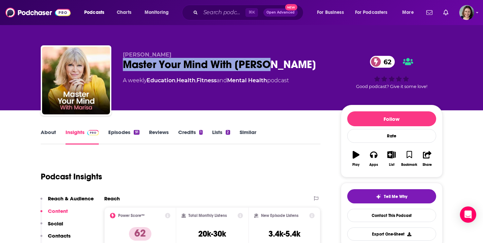
drag, startPoint x: 270, startPoint y: 65, endPoint x: 125, endPoint y: 64, distance: 145.1
click at [125, 64] on div "Master Your Mind With [PERSON_NAME] 62" at bounding box center [226, 64] width 207 height 13
copy h2 "Master Your Mind With [PERSON_NAME]"
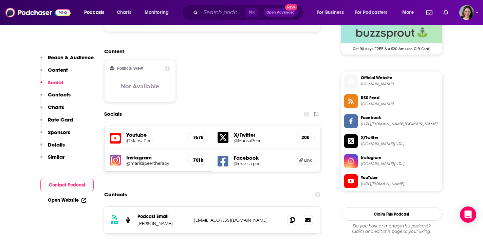
scroll to position [522, 0]
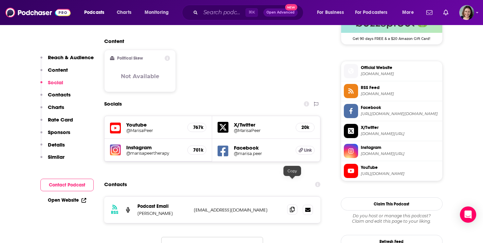
click at [291, 207] on icon at bounding box center [292, 209] width 5 height 5
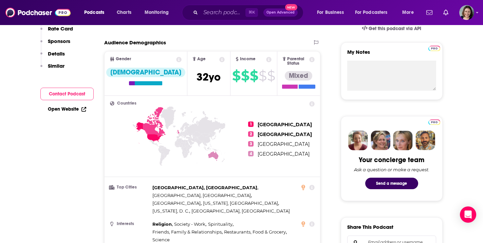
scroll to position [0, 0]
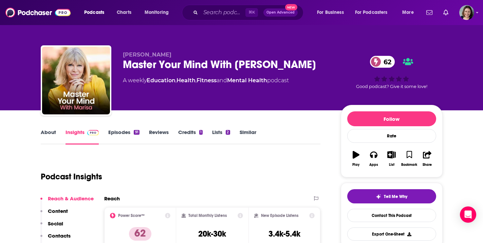
click at [122, 131] on link "Episodes 91" at bounding box center [123, 137] width 31 height 16
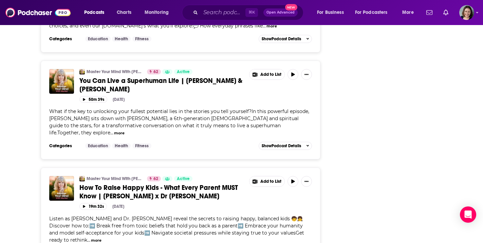
scroll to position [946, 0]
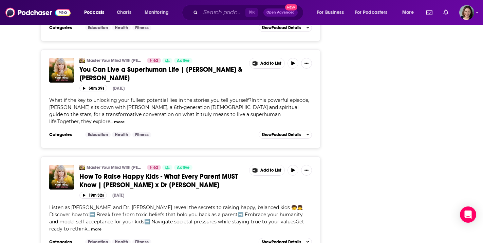
click at [227, 173] on span "How To Raise Happy Kids - What Every Parent MUST Know | [PERSON_NAME] x Dr [PER…" at bounding box center [158, 181] width 158 height 17
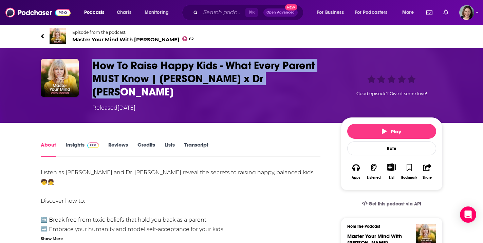
drag, startPoint x: 94, startPoint y: 64, endPoint x: 277, endPoint y: 81, distance: 184.2
click at [277, 81] on h1 "How To Raise Happy Kids - What Every Parent MUST Know | [PERSON_NAME] x Dr [PER…" at bounding box center [210, 79] width 237 height 40
copy h1 "How To Raise Happy Kids - What Every Parent MUST Know | [PERSON_NAME] x Dr [PER…"
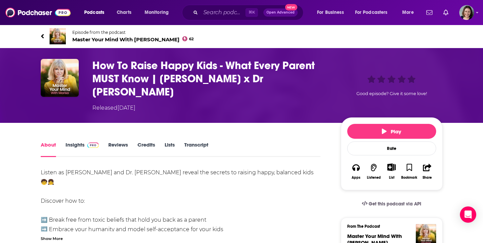
click at [57, 235] on div "Show More" at bounding box center [52, 238] width 22 height 6
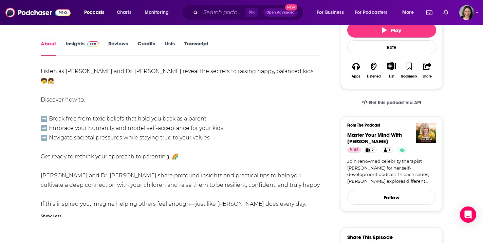
scroll to position [107, 0]
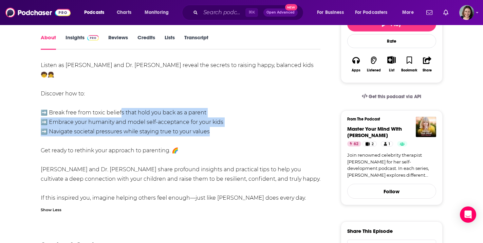
drag, startPoint x: 212, startPoint y: 109, endPoint x: 120, endPoint y: 93, distance: 93.9
click at [120, 93] on div "Listen as [PERSON_NAME] and Dr. [PERSON_NAME] reveal the secrets to raising hap…" at bounding box center [181, 137] width 280 height 152
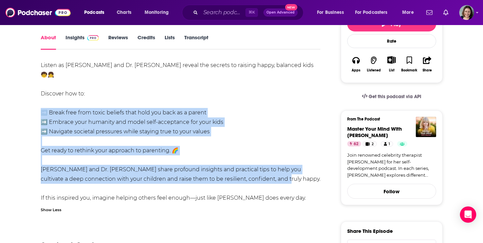
drag, startPoint x: 244, startPoint y: 157, endPoint x: 41, endPoint y: 91, distance: 213.8
click at [41, 91] on div "Listen as [PERSON_NAME] and Dr. [PERSON_NAME] reveal the secrets to raising hap…" at bounding box center [181, 137] width 280 height 152
copy div "➡️ Break free from toxic beliefs that hold you back as a parent ➡️ Embrace your…"
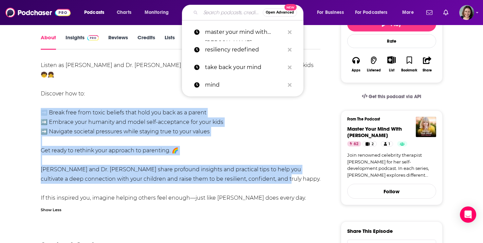
click at [219, 14] on input "Search podcasts, credits, & more..." at bounding box center [231, 12] width 62 height 11
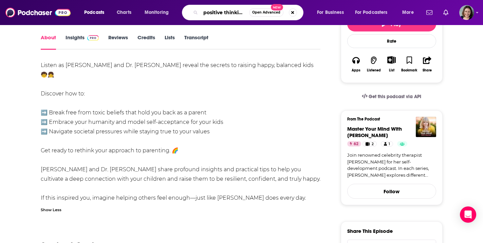
type input "positive thinking mind"
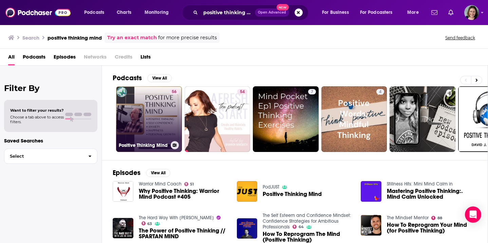
click at [161, 105] on link "56 Positive Thinking Mind" at bounding box center [149, 119] width 66 height 66
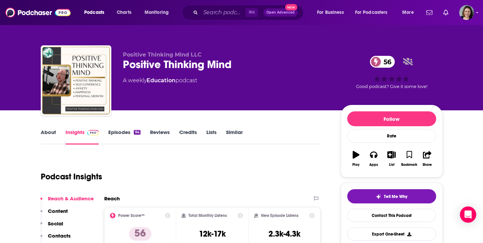
click at [128, 133] on link "Episodes 94" at bounding box center [124, 137] width 32 height 16
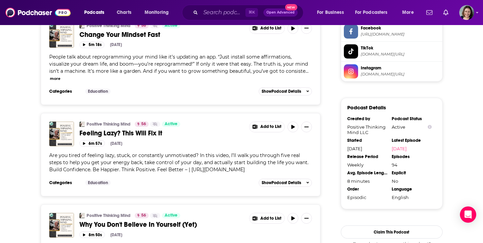
scroll to position [685, 0]
